Goal: Information Seeking & Learning: Learn about a topic

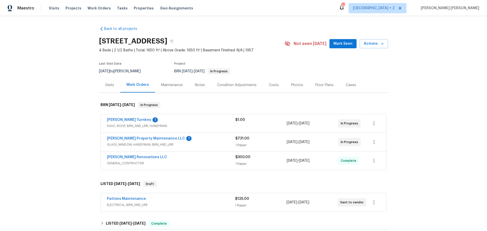
click at [219, 143] on span "GLASS_WINDOW, HANDYMAN, BRN_AND_LRR" at bounding box center [171, 144] width 128 height 5
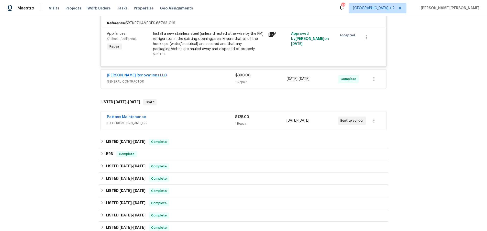
scroll to position [139, 0]
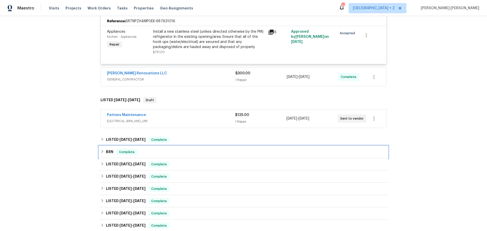
click at [226, 157] on div "BRN Complete" at bounding box center [243, 152] width 289 height 12
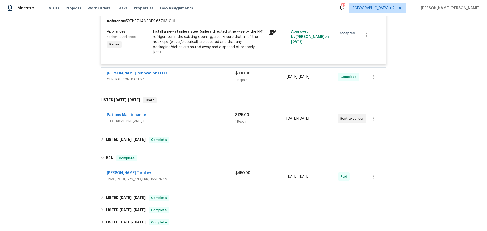
click at [243, 180] on div "$450.00" at bounding box center [260, 177] width 51 height 12
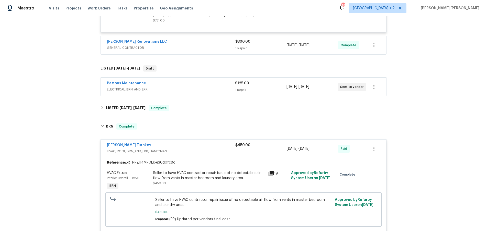
scroll to position [174, 0]
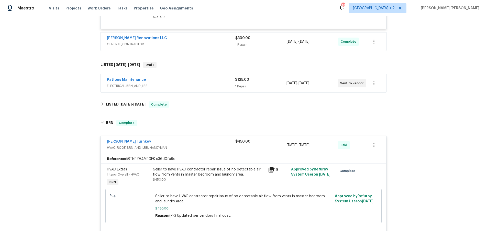
click at [271, 169] on icon at bounding box center [270, 169] width 5 height 5
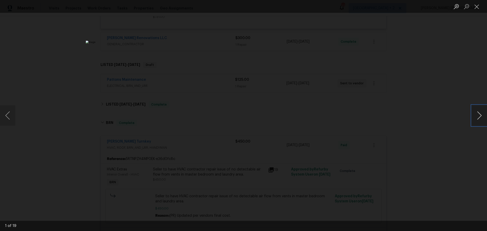
click at [475, 117] on button "Next image" at bounding box center [478, 115] width 15 height 20
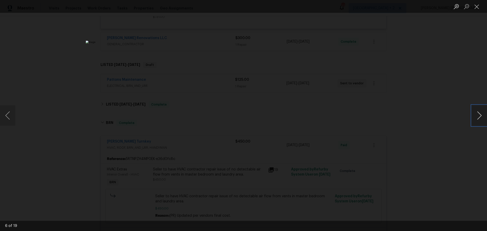
click at [475, 117] on button "Next image" at bounding box center [478, 115] width 15 height 20
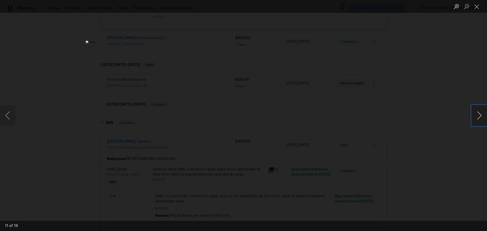
click at [475, 117] on button "Next image" at bounding box center [478, 115] width 15 height 20
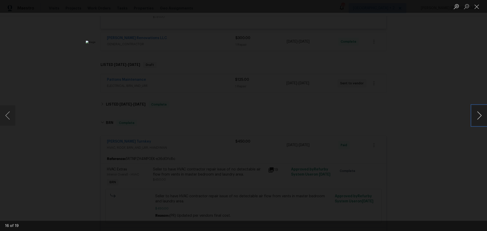
click at [475, 117] on button "Next image" at bounding box center [478, 115] width 15 height 20
drag, startPoint x: 7, startPoint y: 117, endPoint x: 72, endPoint y: 112, distance: 65.4
click at [7, 117] on button "Previous image" at bounding box center [7, 115] width 15 height 20
click at [478, 117] on button "Next image" at bounding box center [478, 115] width 15 height 20
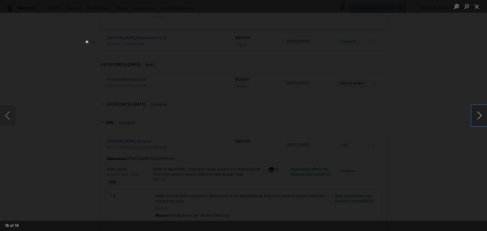
click at [478, 117] on button "Next image" at bounding box center [478, 115] width 15 height 20
drag, startPoint x: 11, startPoint y: 115, endPoint x: 19, endPoint y: 117, distance: 7.9
click at [11, 115] on button "Previous image" at bounding box center [7, 115] width 15 height 20
click at [476, 117] on button "Next image" at bounding box center [478, 115] width 15 height 20
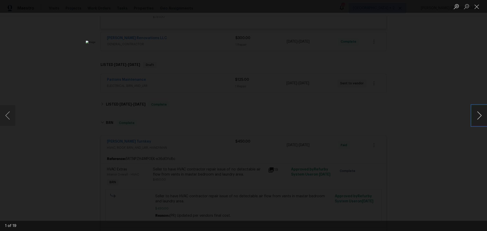
click at [476, 117] on button "Next image" at bounding box center [478, 115] width 15 height 20
click at [477, 117] on button "Next image" at bounding box center [478, 115] width 15 height 20
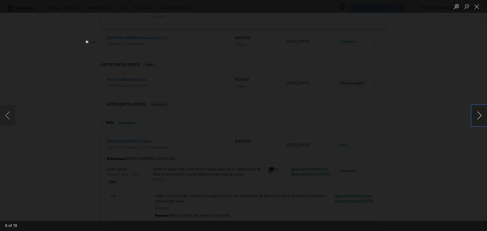
click at [477, 117] on button "Next image" at bounding box center [478, 115] width 15 height 20
click at [12, 115] on button "Previous image" at bounding box center [7, 115] width 15 height 20
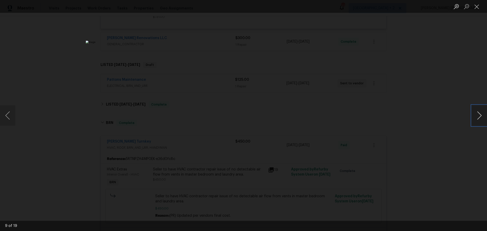
click at [478, 116] on button "Next image" at bounding box center [478, 115] width 15 height 20
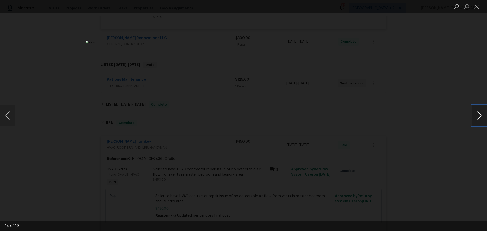
click at [478, 116] on button "Next image" at bounding box center [478, 115] width 15 height 20
click at [475, 8] on button "Close lightbox" at bounding box center [476, 6] width 10 height 9
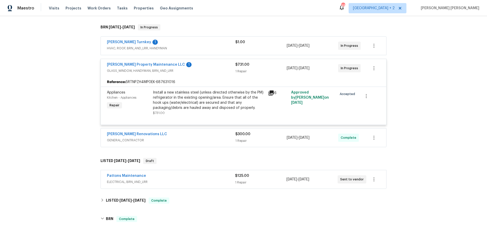
scroll to position [70, 0]
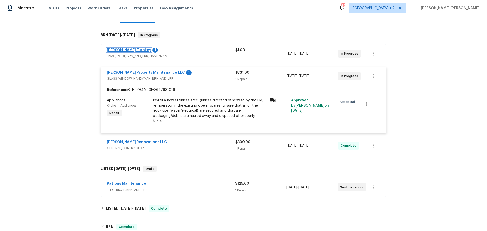
click at [118, 48] on link "[PERSON_NAME] Turnkey" at bounding box center [129, 50] width 44 height 4
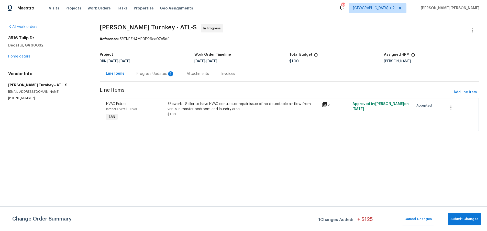
click at [326, 105] on icon at bounding box center [324, 104] width 5 height 5
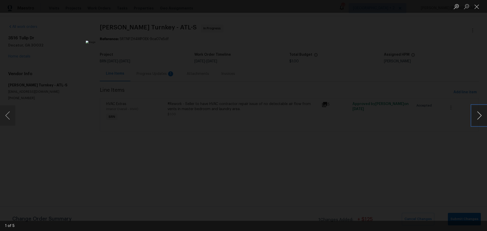
click at [476, 119] on button "Next image" at bounding box center [478, 115] width 15 height 20
click at [477, 120] on button "Next image" at bounding box center [478, 115] width 15 height 20
click at [481, 118] on button "Next image" at bounding box center [478, 115] width 15 height 20
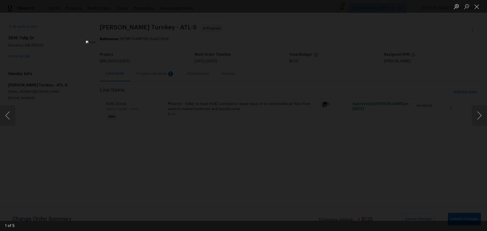
click at [369, 166] on div "Lightbox" at bounding box center [243, 115] width 487 height 231
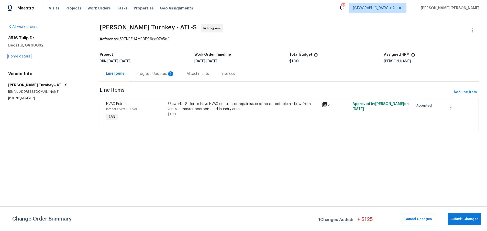
click at [28, 57] on link "Home details" at bounding box center [19, 57] width 22 height 4
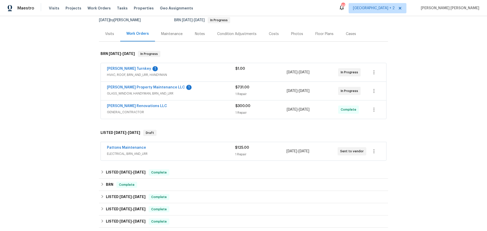
scroll to position [68, 0]
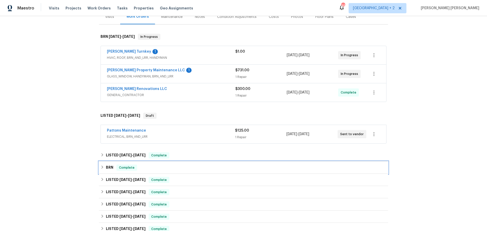
drag, startPoint x: 108, startPoint y: 167, endPoint x: 147, endPoint y: 168, distance: 38.9
click at [108, 167] on h6 "BRN" at bounding box center [109, 168] width 7 height 6
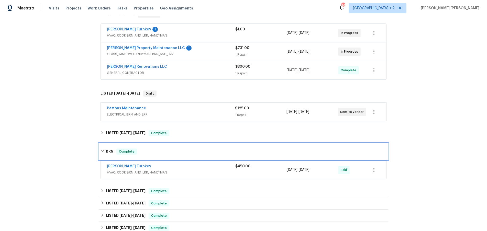
scroll to position [92, 0]
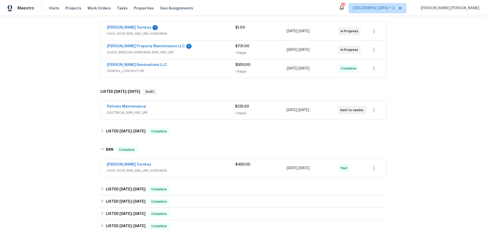
click at [199, 170] on span "HVAC, ROOF, BRN_AND_LRR, HANDYMAN" at bounding box center [171, 170] width 128 height 5
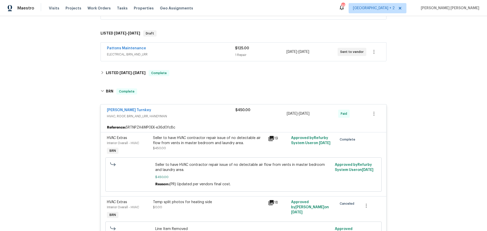
scroll to position [151, 0]
